Goal: Find specific page/section: Find specific page/section

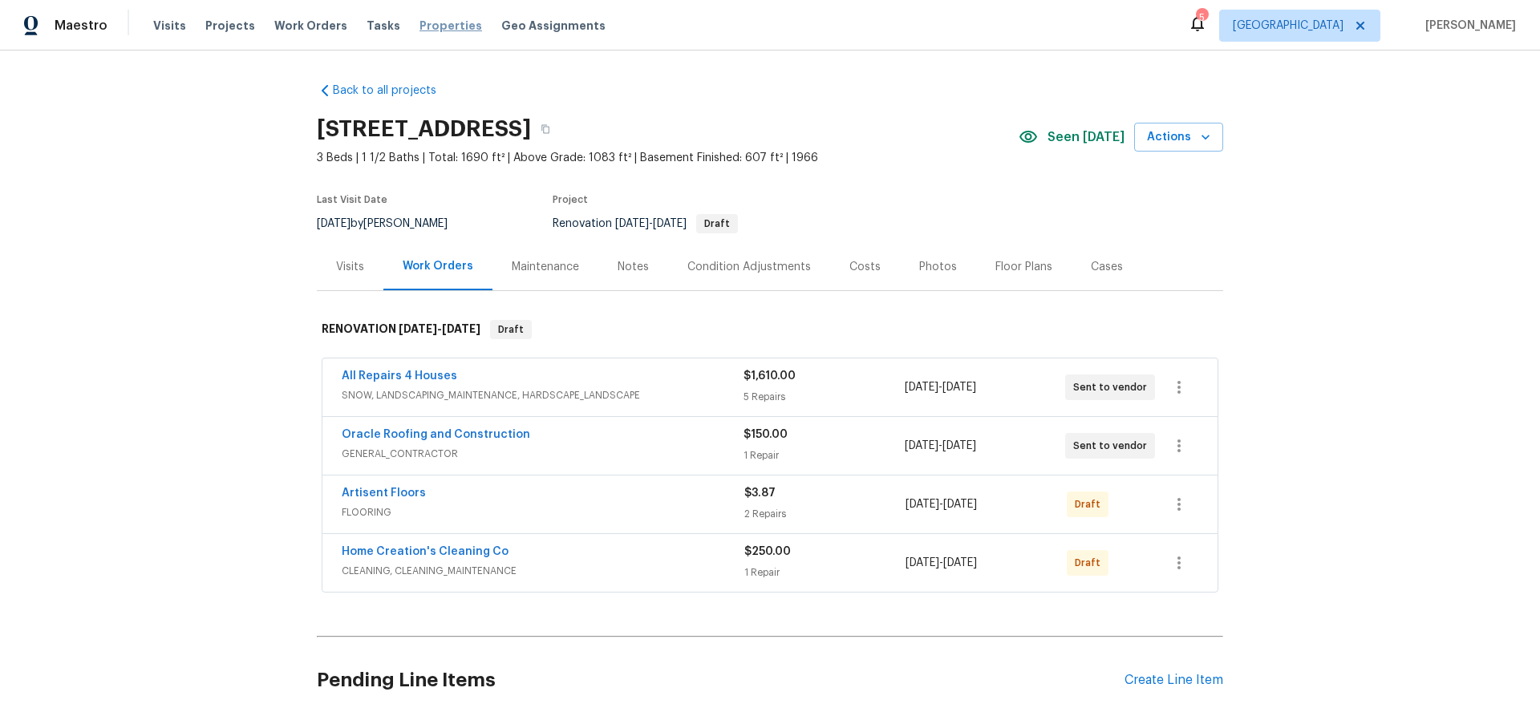
click at [429, 29] on span "Properties" at bounding box center [450, 26] width 63 height 16
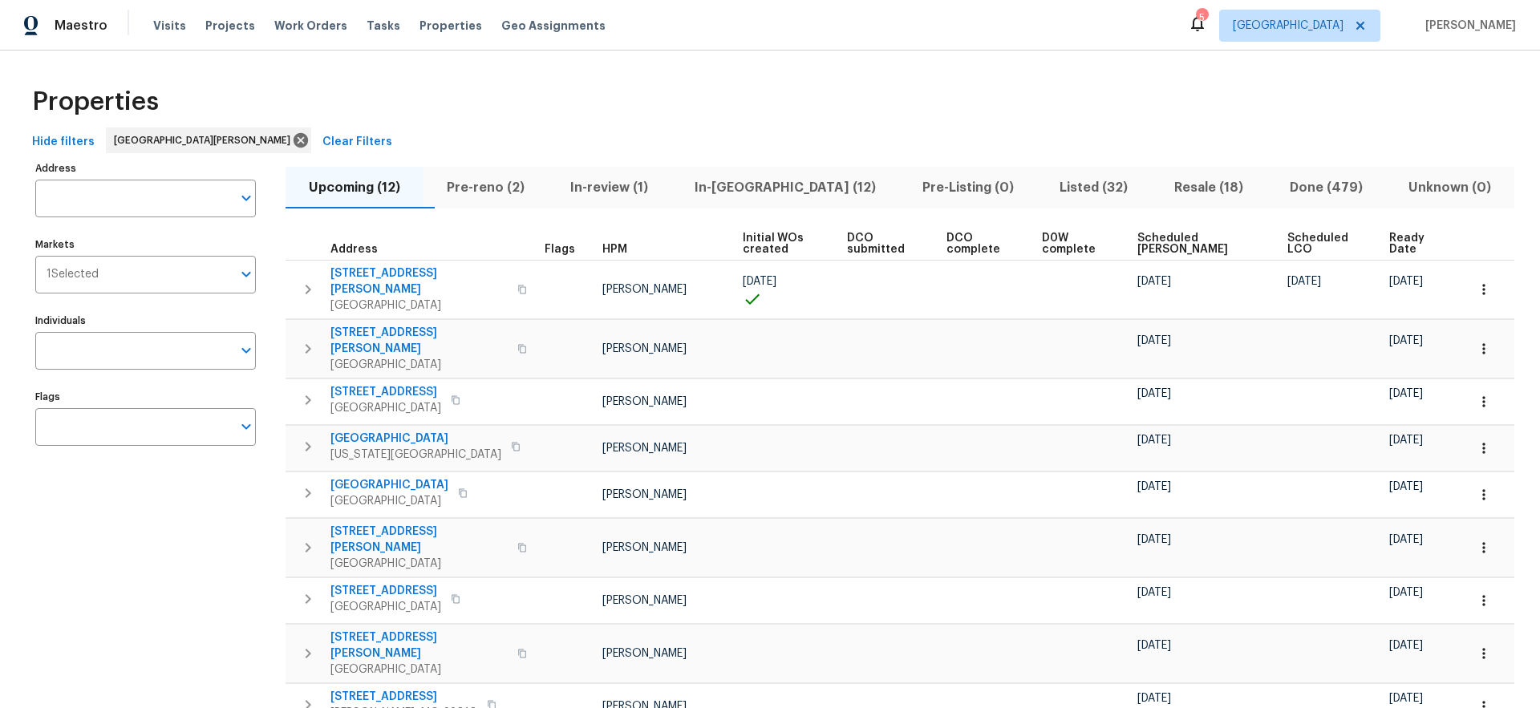
click at [1310, 188] on span "Done (479)" at bounding box center [1326, 187] width 100 height 22
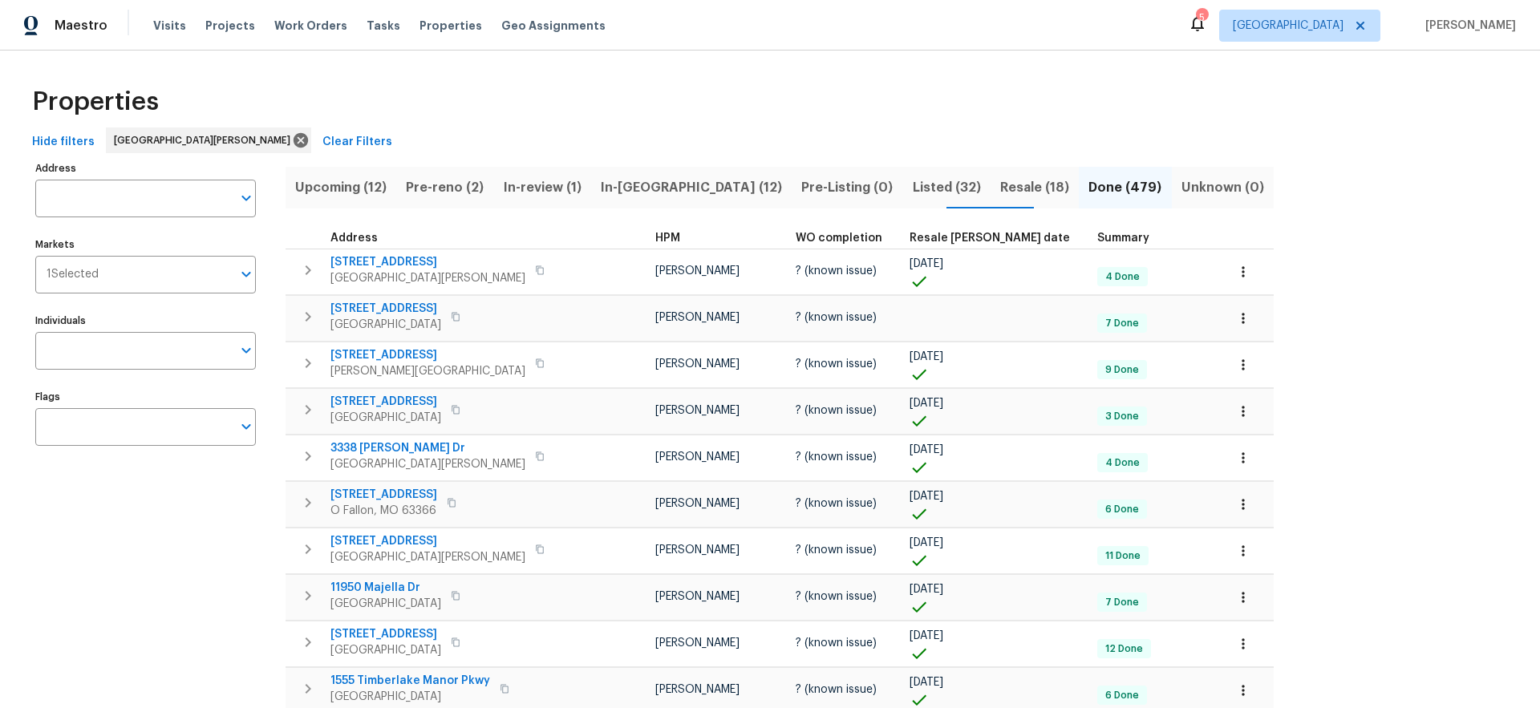
click at [909, 238] on span "Resale [PERSON_NAME] date" at bounding box center [989, 238] width 160 height 11
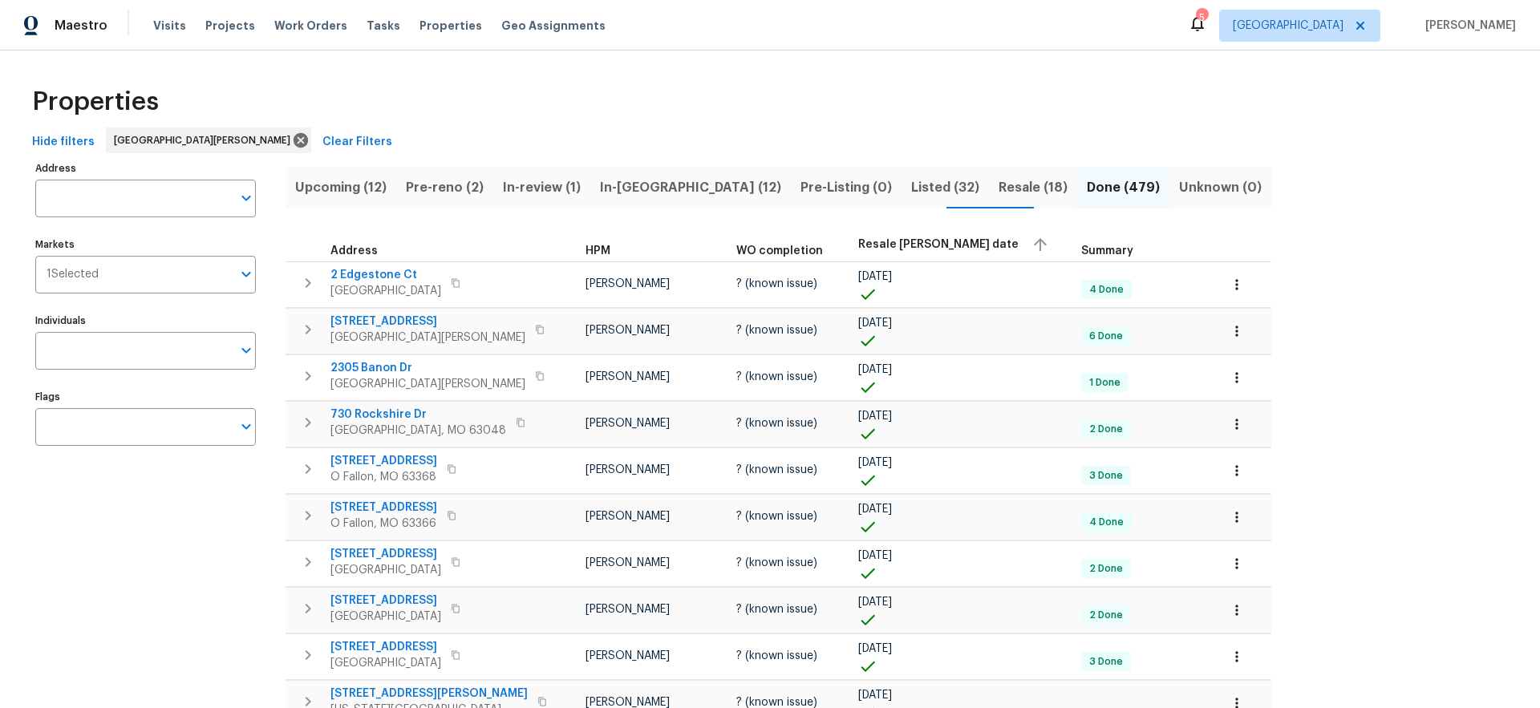
click at [865, 239] on span "Resale [PERSON_NAME] date" at bounding box center [938, 244] width 160 height 11
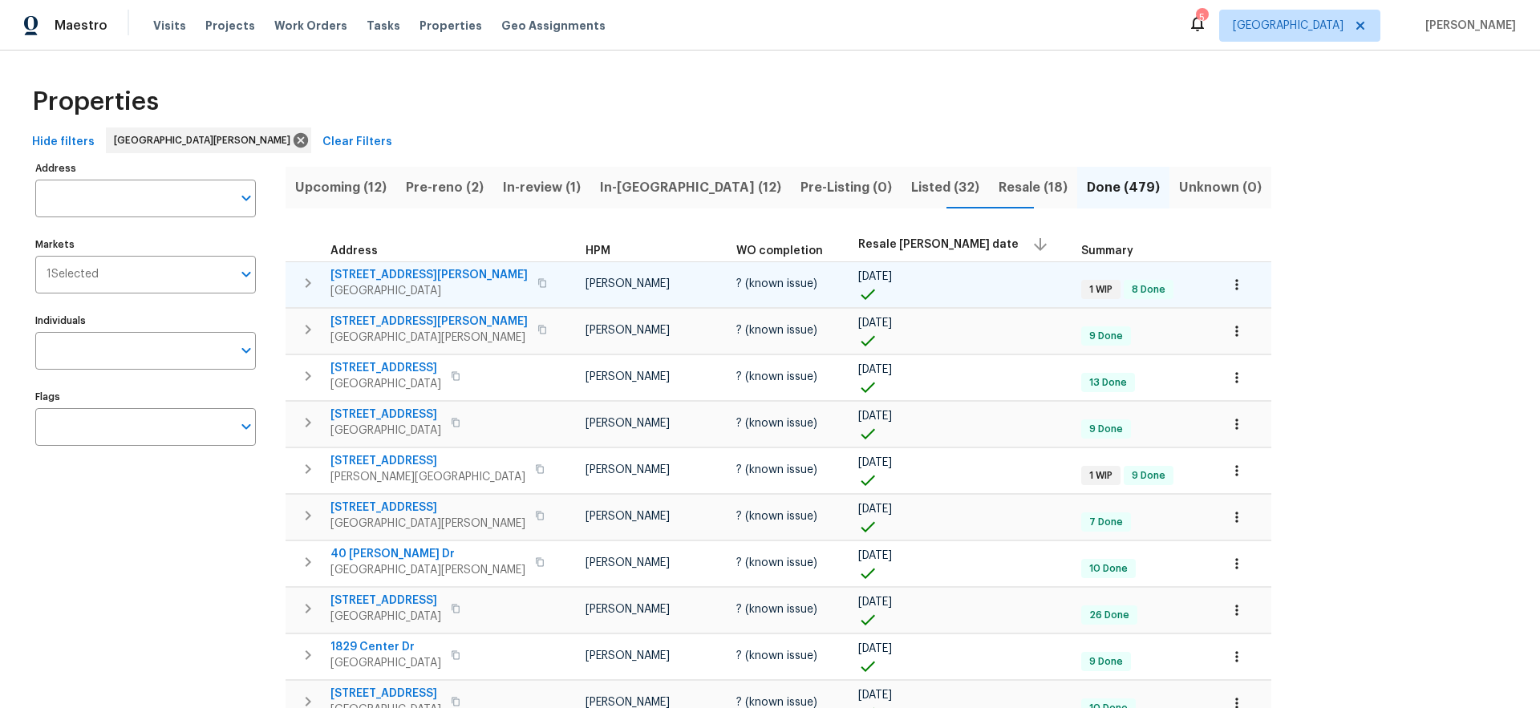
click at [399, 276] on span "[STREET_ADDRESS][PERSON_NAME]" at bounding box center [428, 275] width 197 height 16
